Goal: Browse casually

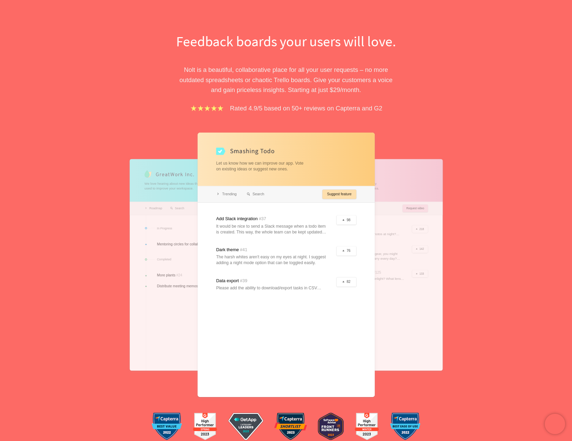
scroll to position [47, 0]
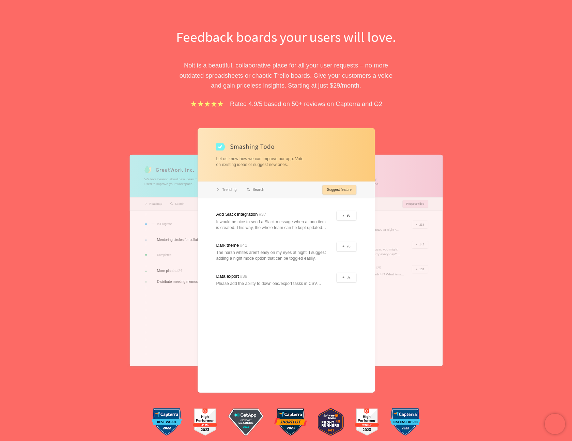
click at [165, 75] on div "Feedback boards your users will love. [PERSON_NAME] is a beautiful, collaborati…" at bounding box center [286, 232] width 307 height 411
click at [187, 43] on h1 "Feedback boards your users will love." at bounding box center [286, 37] width 235 height 20
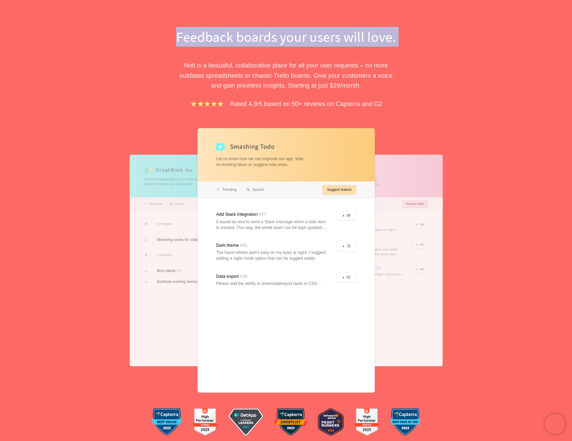
click at [187, 43] on h1 "Feedback boards your users will love." at bounding box center [286, 37] width 235 height 20
click at [236, 35] on h1 "Feedback boards your users will love." at bounding box center [286, 37] width 235 height 20
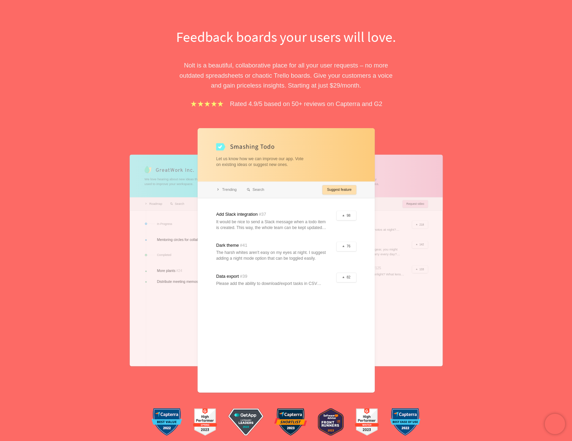
click at [236, 35] on h1 "Feedback boards your users will love." at bounding box center [286, 37] width 235 height 20
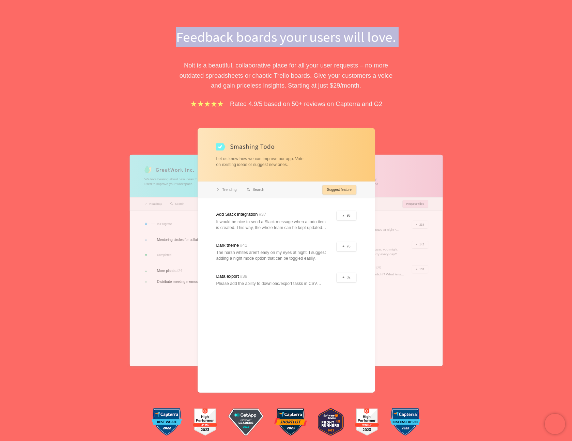
click at [236, 35] on h1 "Feedback boards your users will love." at bounding box center [286, 37] width 235 height 20
click at [184, 43] on h1 "Feedback boards your users will love." at bounding box center [286, 37] width 235 height 20
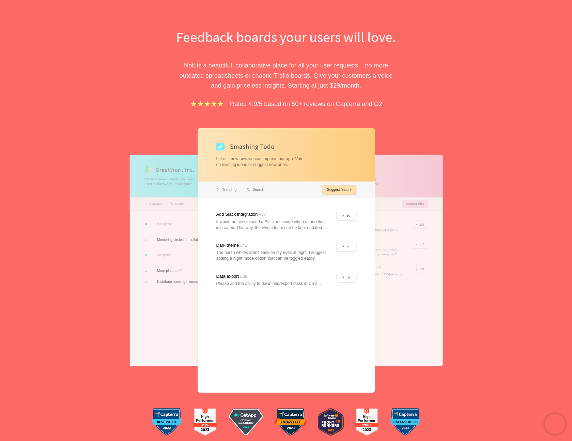
click at [153, 61] on div "Feedback boards your users will love. [PERSON_NAME] is a beautiful, collaborati…" at bounding box center [286, 232] width 307 height 411
click at [94, 25] on div "Feedback boards your users will love. [PERSON_NAME] is a beautiful, collaborati…" at bounding box center [286, 214] width 572 height 463
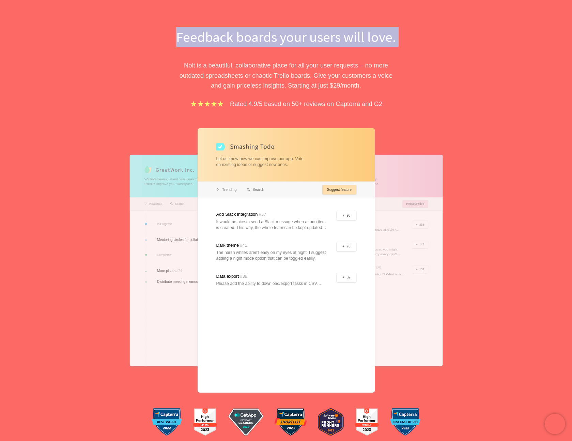
click at [94, 25] on div "Feedback boards your users will love. [PERSON_NAME] is a beautiful, collaborati…" at bounding box center [286, 214] width 572 height 463
click at [184, 41] on h1 "Feedback boards your users will love." at bounding box center [286, 37] width 235 height 20
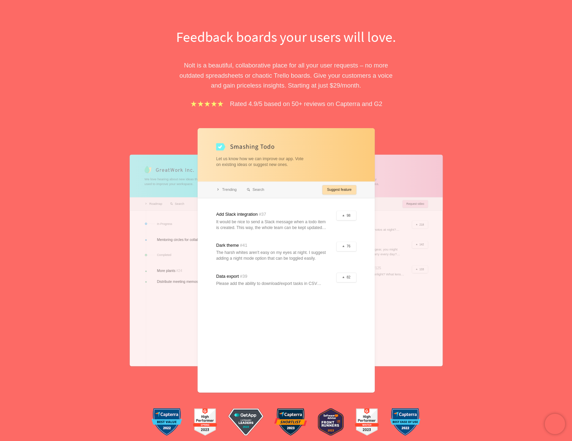
click at [148, 68] on div "Feedback boards your users will love. [PERSON_NAME] is a beautiful, collaborati…" at bounding box center [286, 232] width 307 height 411
click at [75, 52] on div "Feedback boards your users will love. [PERSON_NAME] is a beautiful, collaborati…" at bounding box center [286, 214] width 572 height 463
click at [85, 84] on div "Feedback boards your users will love. [PERSON_NAME] is a beautiful, collaborati…" at bounding box center [286, 214] width 572 height 463
